Goal: Transaction & Acquisition: Download file/media

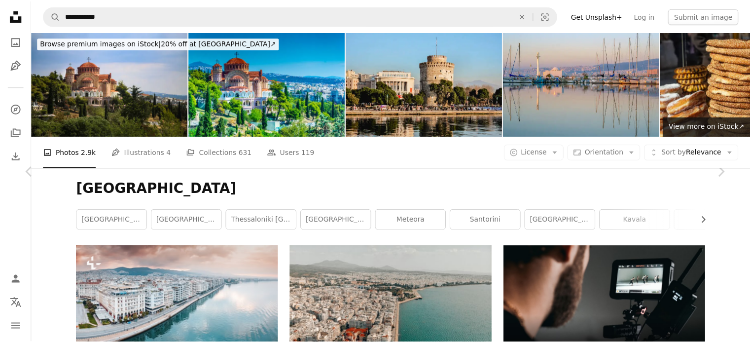
scroll to position [26689, 0]
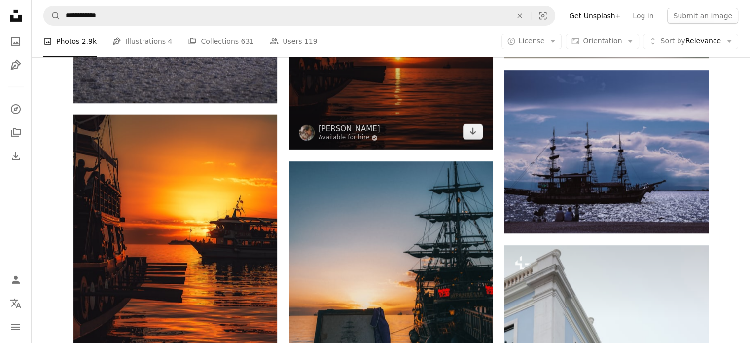
scroll to position [29696, 0]
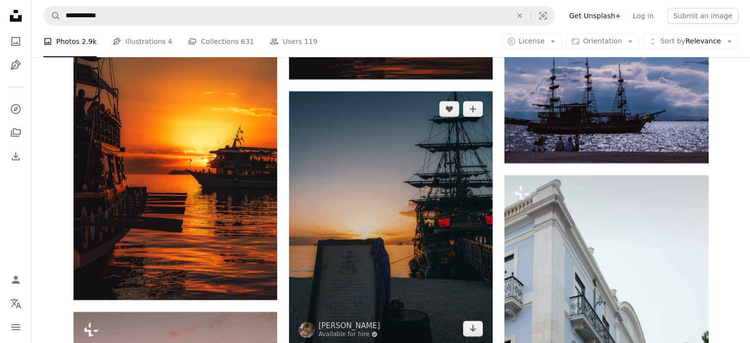
click at [459, 126] on img at bounding box center [391, 218] width 204 height 255
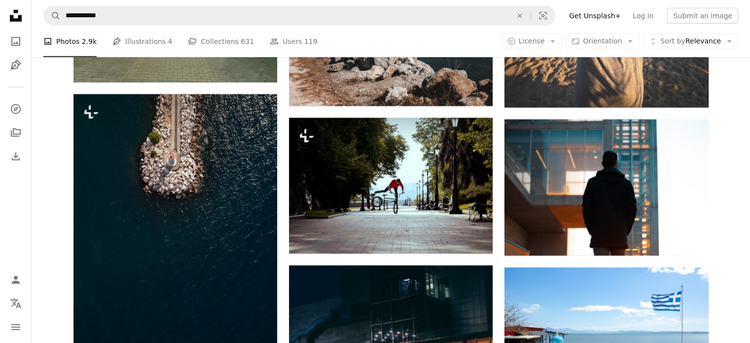
scroll to position [33392, 0]
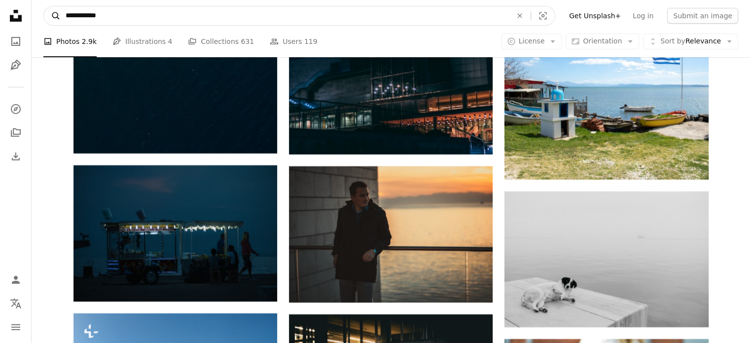
drag, startPoint x: 114, startPoint y: 15, endPoint x: 51, endPoint y: 12, distance: 63.2
click at [51, 12] on form "**********" at bounding box center [299, 16] width 512 height 20
type input "*"
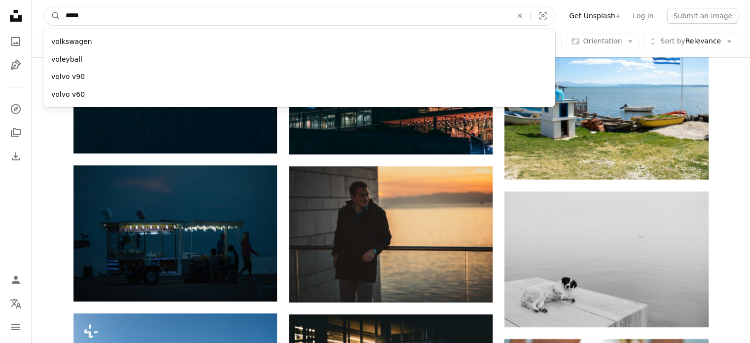
type input "*****"
click at [44, 6] on button "A magnifying glass" at bounding box center [52, 15] width 17 height 19
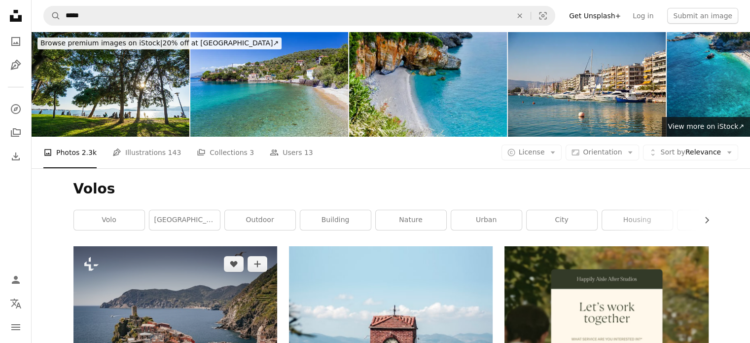
click at [233, 246] on img at bounding box center [175, 314] width 204 height 136
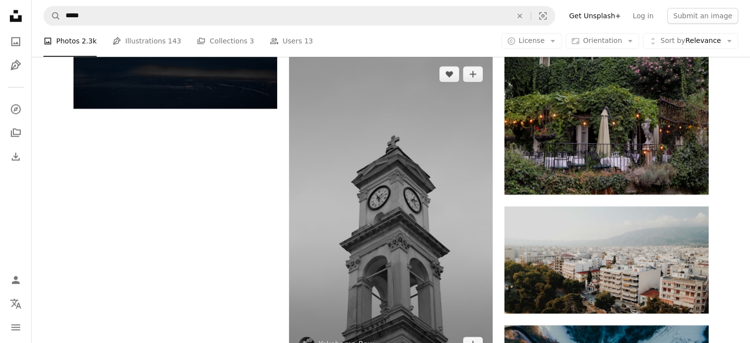
scroll to position [1380, 0]
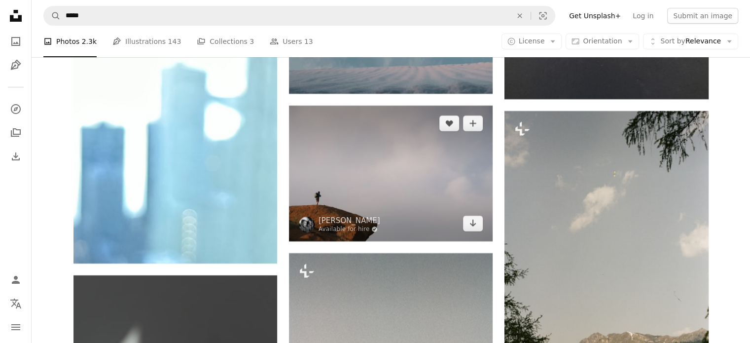
scroll to position [3795, 0]
